Goal: Transaction & Acquisition: Purchase product/service

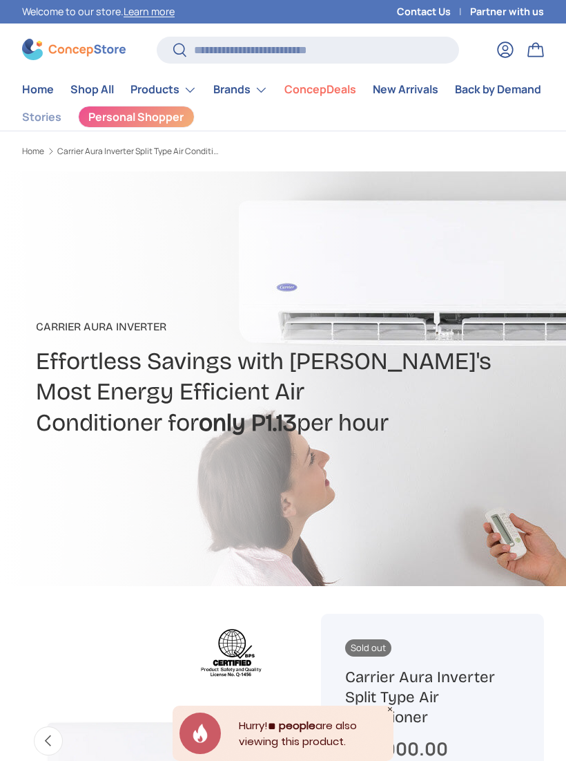
scroll to position [0, 262]
click at [238, 102] on summary "Brands" at bounding box center [240, 90] width 71 height 28
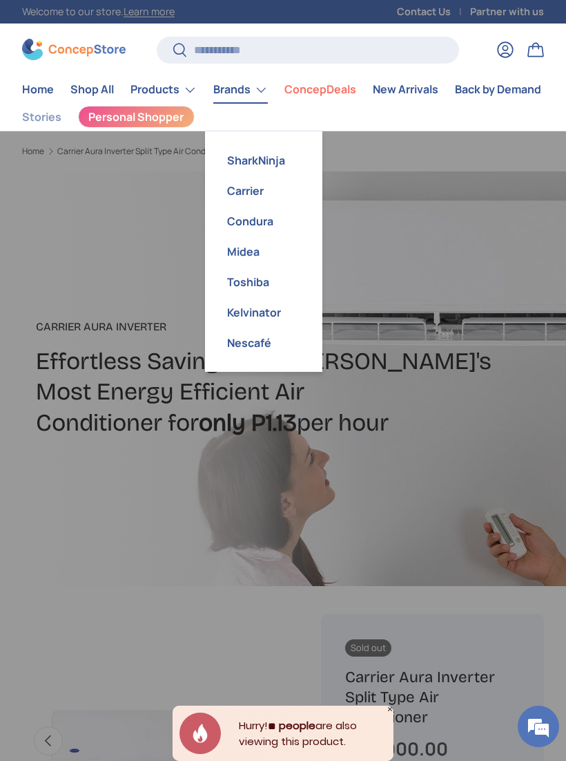
click at [267, 195] on link "Carrier" at bounding box center [263, 190] width 101 height 30
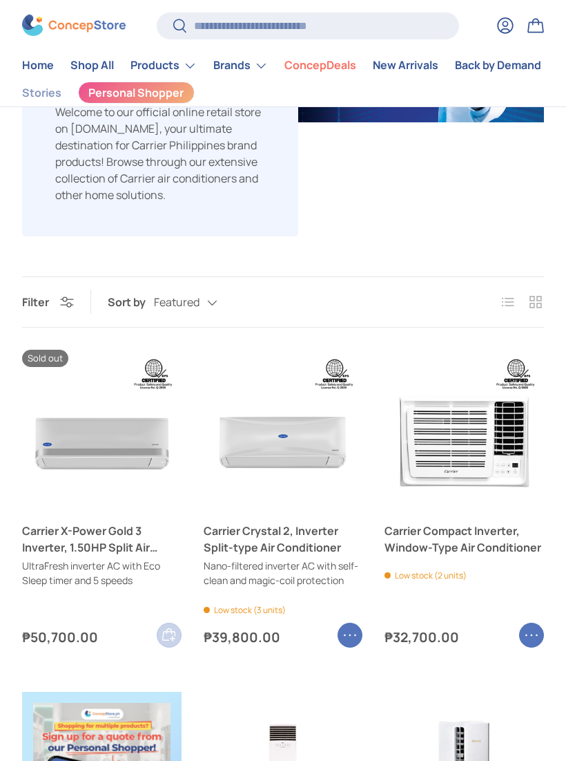
scroll to position [235, 0]
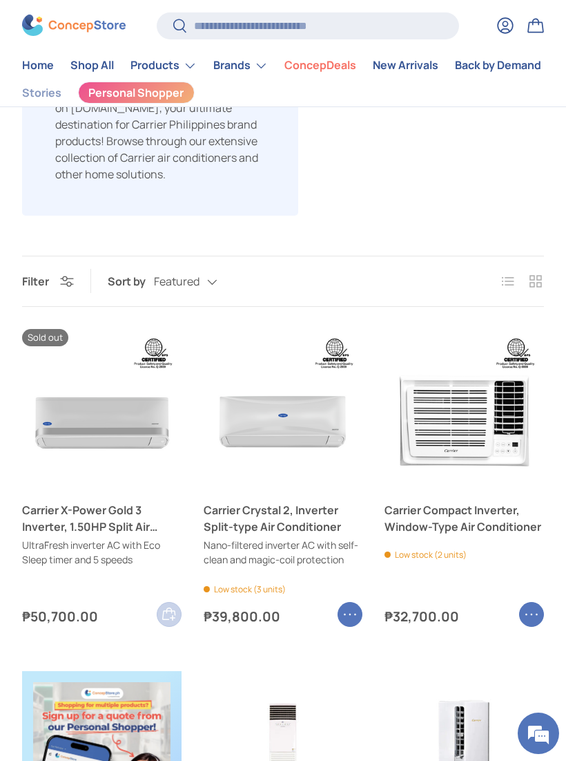
click at [202, 287] on div "Featured Featured Best selling Alphabetically, A-Z Alphabetically, Z-A Price, l…" at bounding box center [199, 281] width 91 height 24
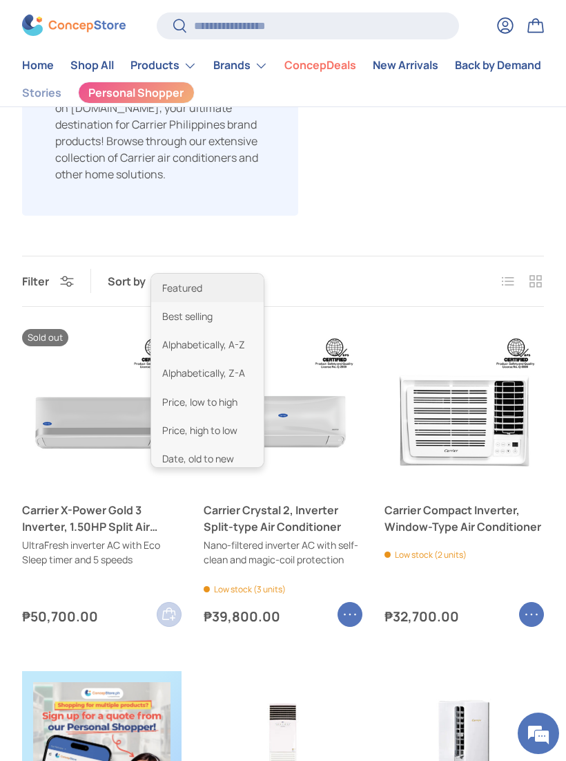
click at [235, 427] on li "Price, high to low" at bounding box center [207, 430] width 113 height 28
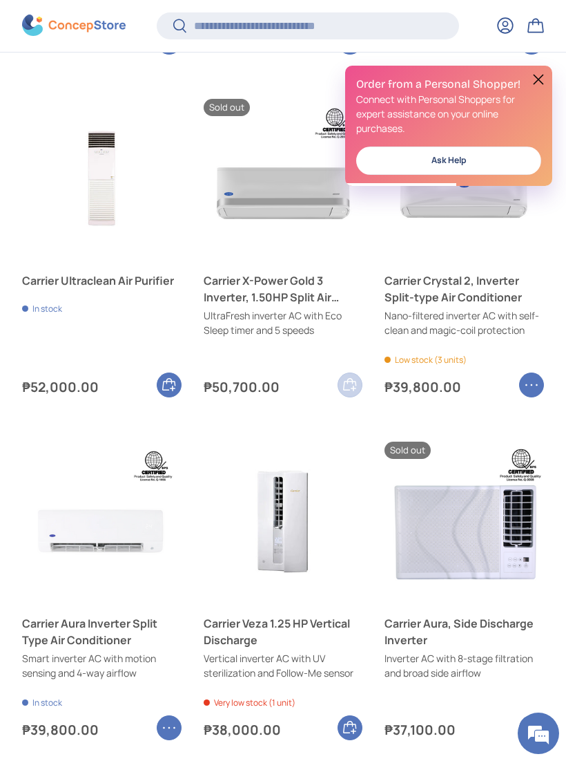
scroll to position [2148, 0]
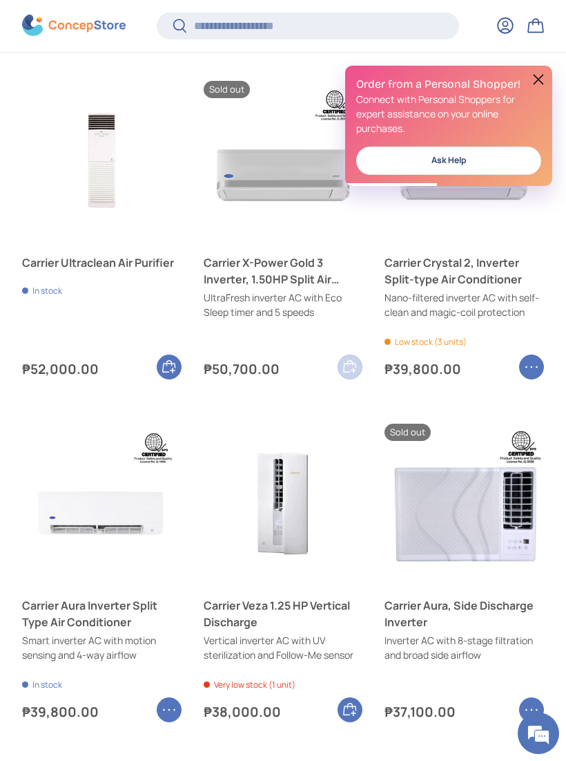
click at [540, 82] on button at bounding box center [538, 79] width 17 height 17
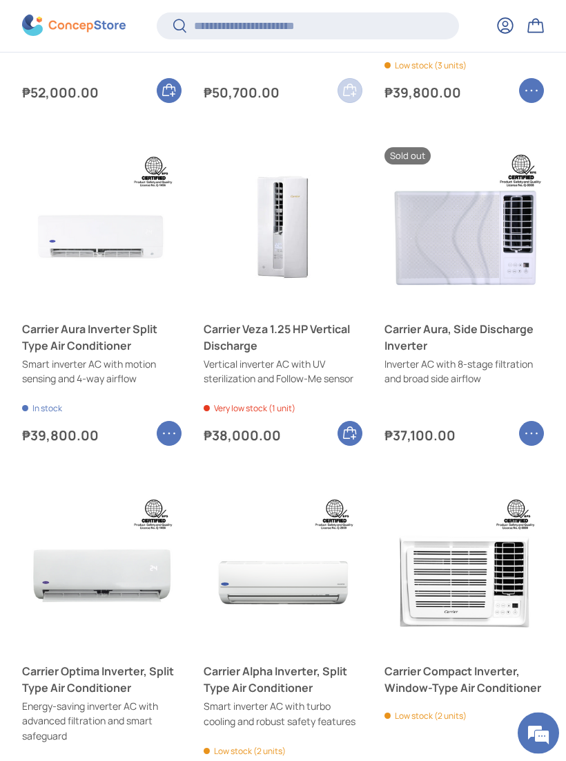
scroll to position [2426, 0]
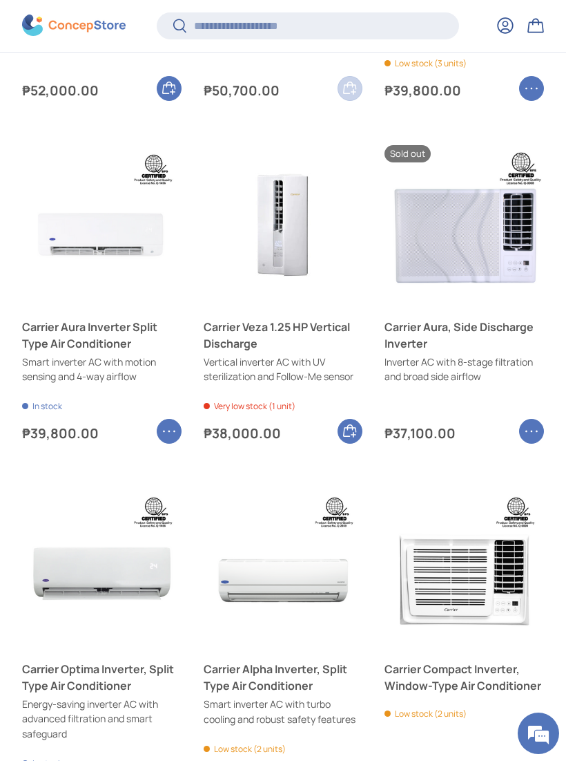
click at [75, 330] on link "Carrier Aura Inverter Split Type Air Conditioner" at bounding box center [102, 334] width 160 height 33
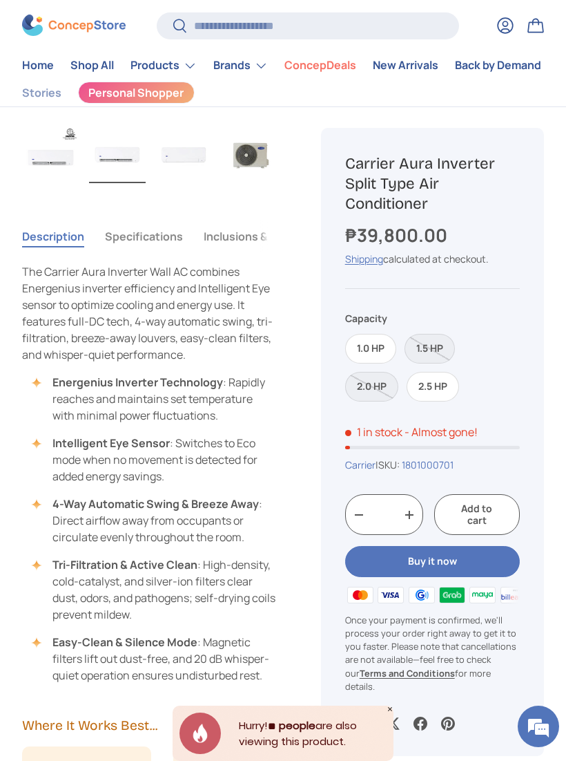
scroll to position [753, 0]
